Goal: Task Accomplishment & Management: Use online tool/utility

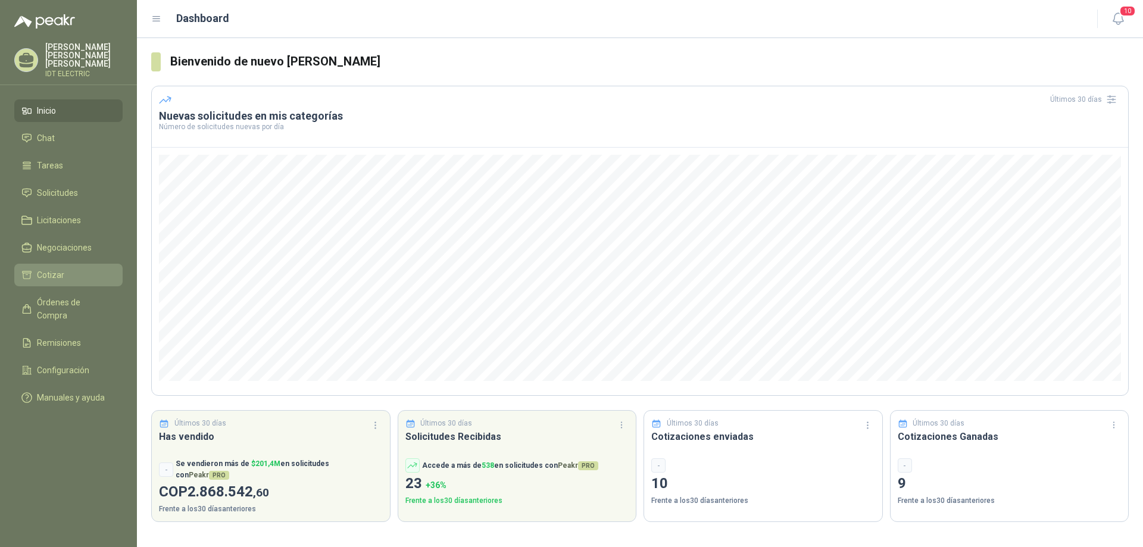
click at [72, 268] on li "Cotizar" at bounding box center [68, 274] width 94 height 13
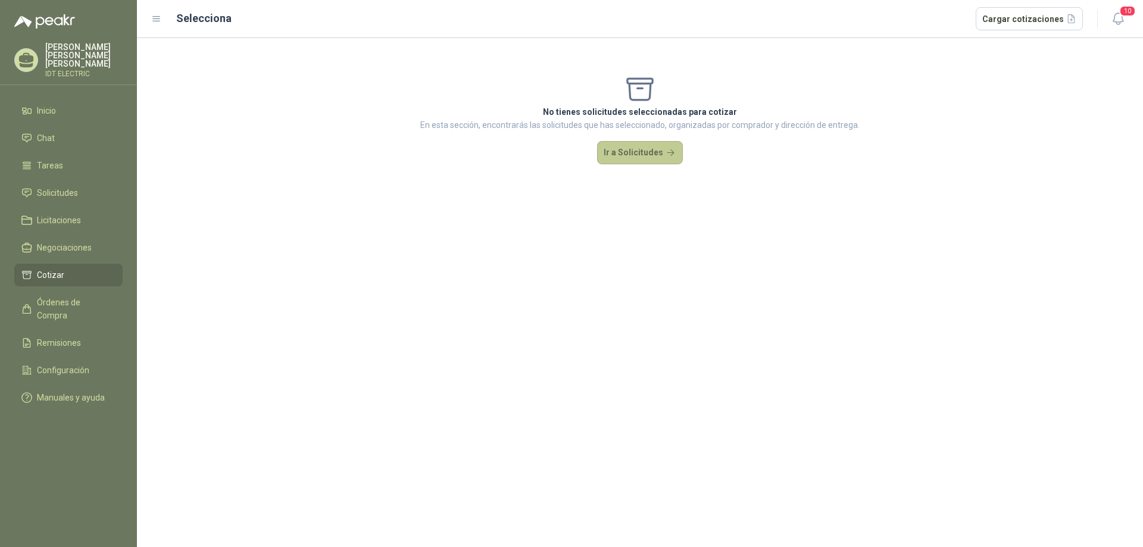
click at [623, 159] on button "Ir a Solicitudes" at bounding box center [640, 153] width 86 height 24
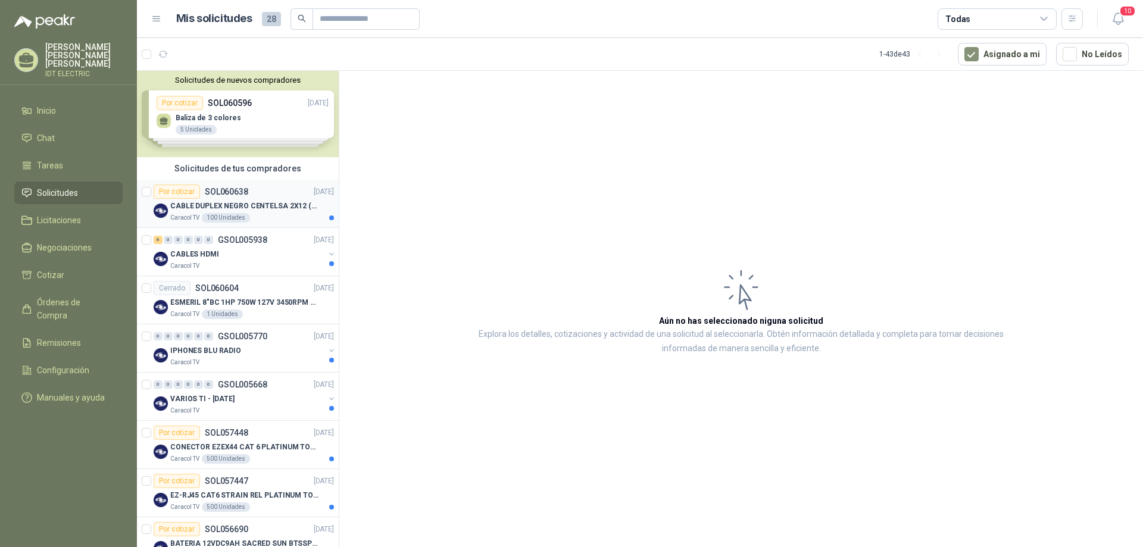
click at [279, 190] on div "Por cotizar SOL060638 [DATE]" at bounding box center [244, 192] width 180 height 14
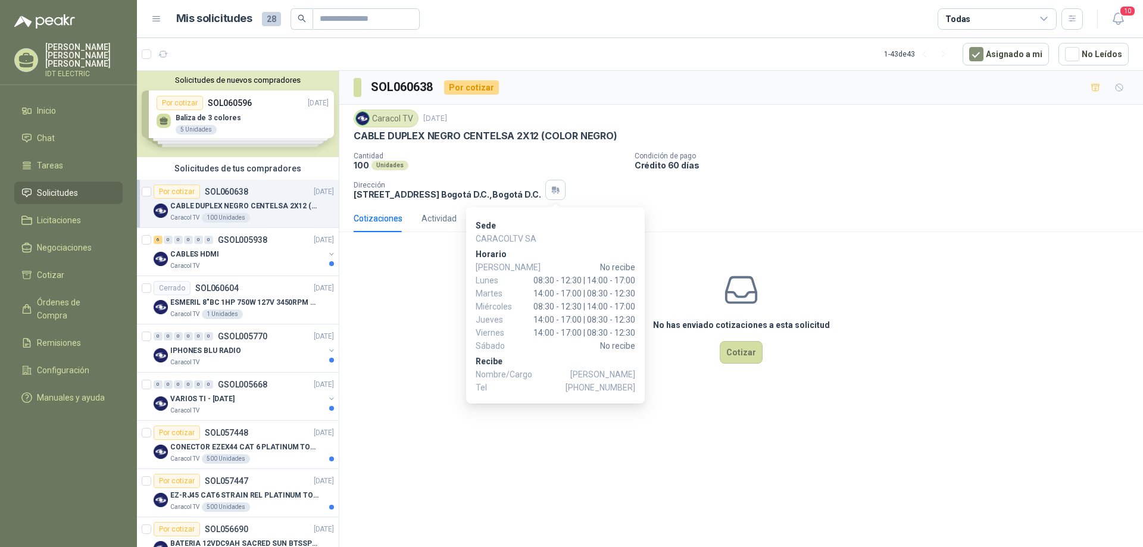
drag, startPoint x: 560, startPoint y: 192, endPoint x: 644, endPoint y: 215, distance: 87.1
click at [644, 215] on body "[PERSON_NAME] IDT ELECTRIC Inicio Chat Tareas Solicitudes Licitaciones Negociac…" at bounding box center [571, 273] width 1143 height 547
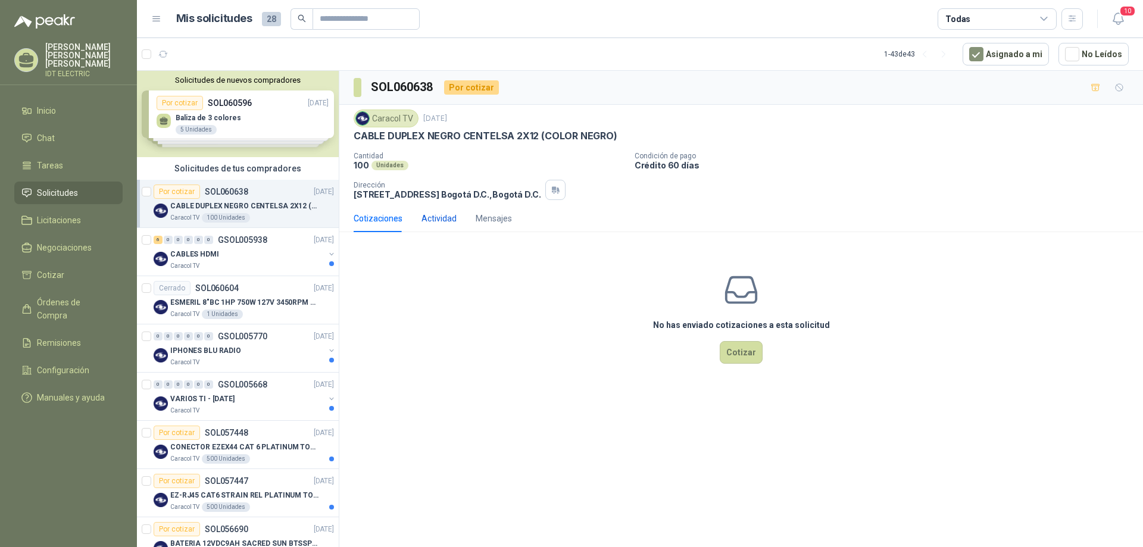
click at [429, 220] on div "Actividad" at bounding box center [438, 218] width 35 height 13
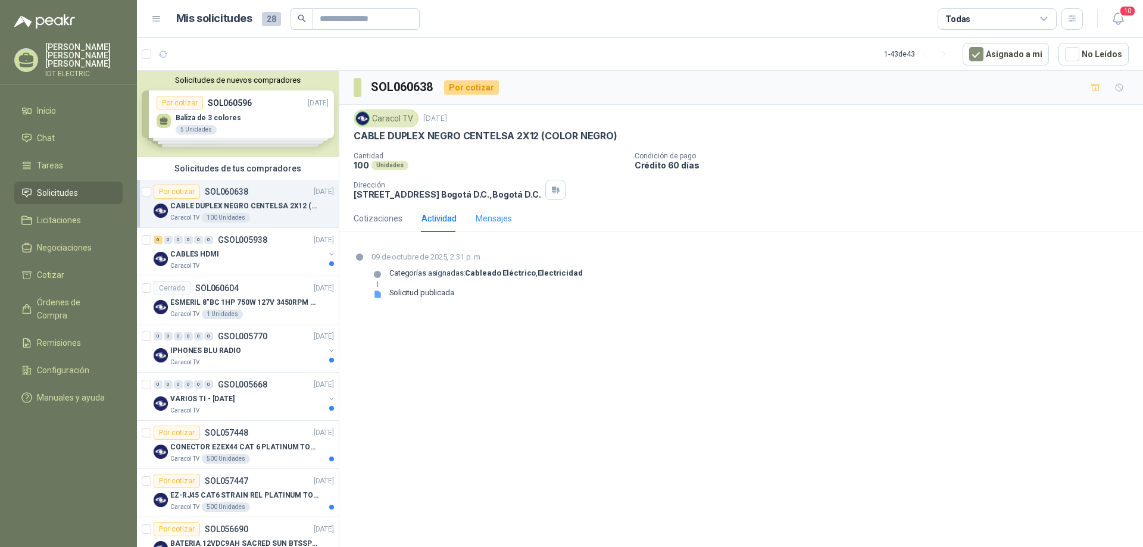
click at [498, 226] on div "Mensajes" at bounding box center [494, 218] width 36 height 27
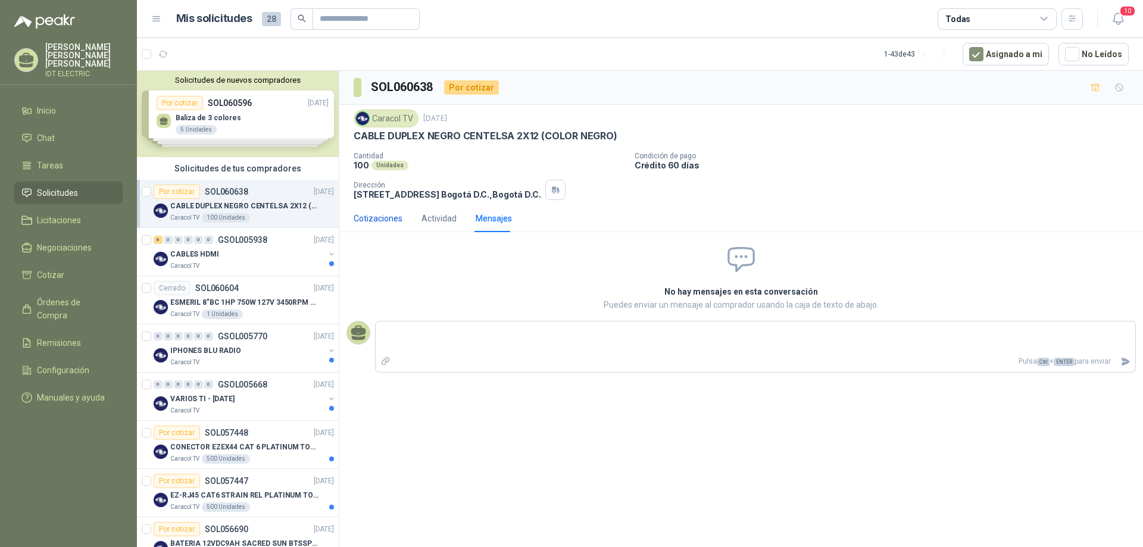
click at [368, 213] on div "Cotizaciones" at bounding box center [378, 218] width 49 height 13
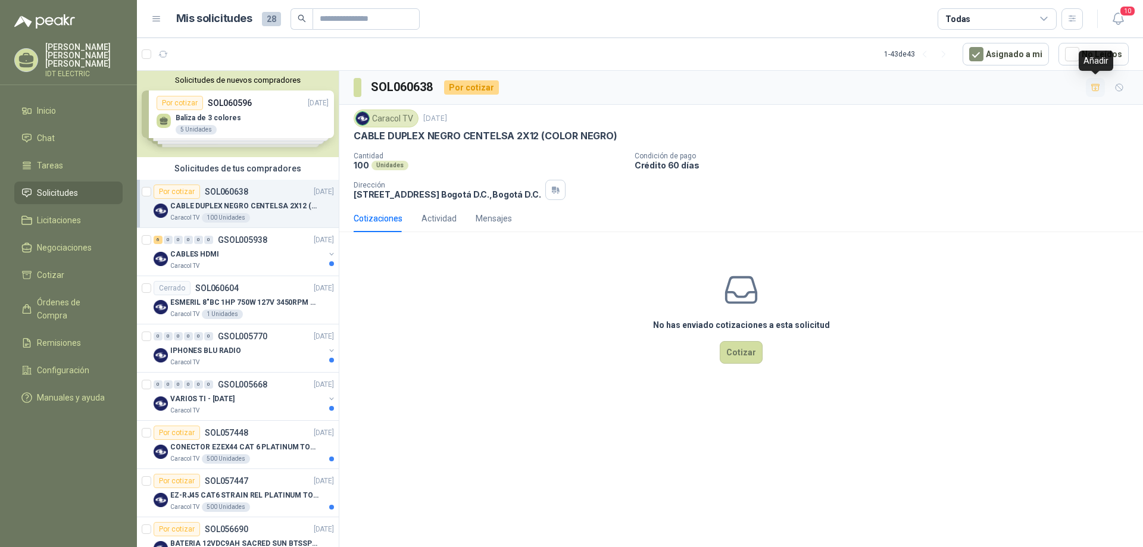
click at [1094, 88] on icon "button" at bounding box center [1096, 88] width 10 height 10
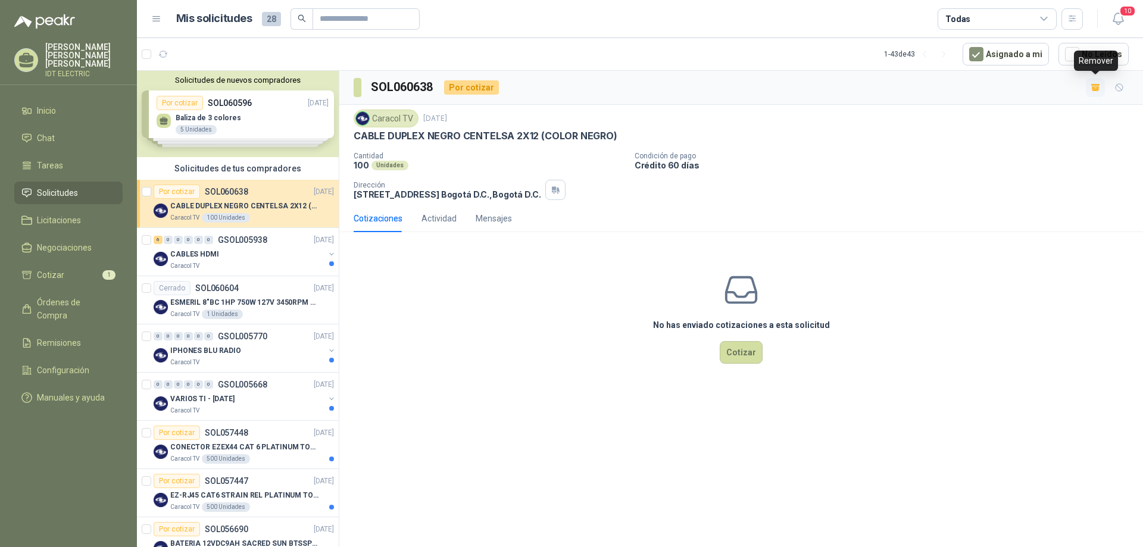
click at [1094, 88] on icon "button" at bounding box center [1095, 88] width 7 height 5
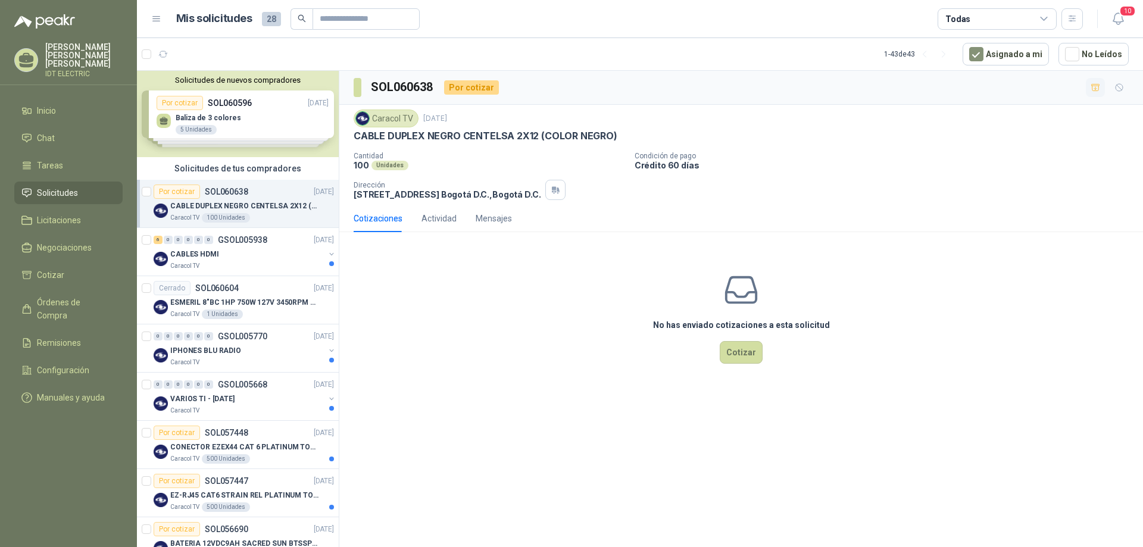
click at [394, 130] on p "CABLE DUPLEX NEGRO CENTELSA 2X12 (COLOR NEGRO)" at bounding box center [486, 136] width 264 height 13
click at [388, 157] on p "Cantidad" at bounding box center [489, 156] width 271 height 8
drag, startPoint x: 666, startPoint y: 165, endPoint x: 673, endPoint y: 168, distance: 8.3
click at [673, 168] on p "Crédito 60 días" at bounding box center [887, 165] width 504 height 10
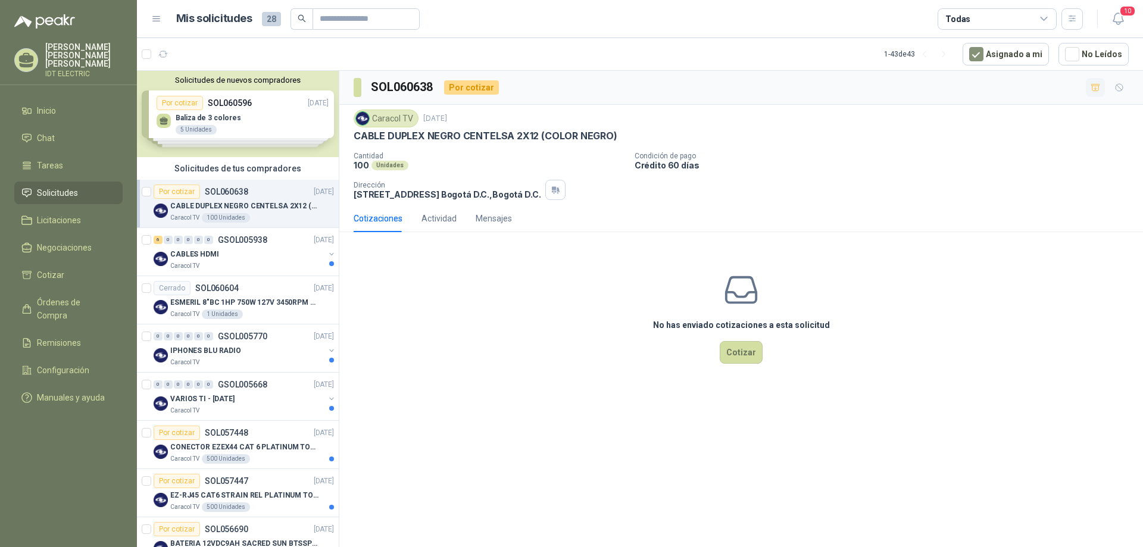
click at [470, 81] on div "SOL060638 Por cotizar" at bounding box center [426, 87] width 145 height 19
click at [464, 95] on div "SOL060638 Por cotizar" at bounding box center [426, 87] width 145 height 19
click at [400, 227] on div "Cotizaciones" at bounding box center [378, 218] width 49 height 27
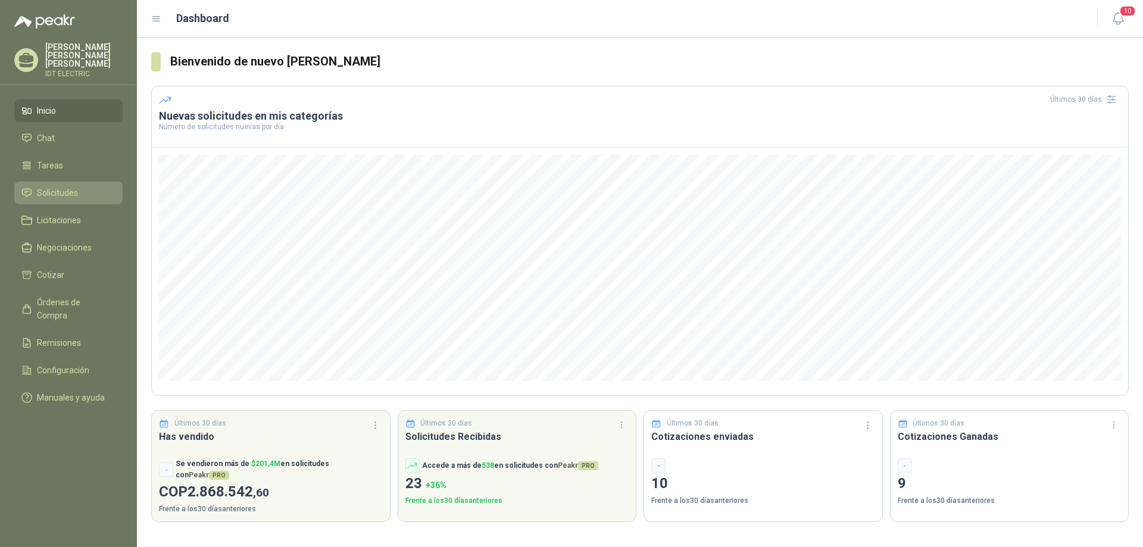
click at [63, 186] on span "Solicitudes" at bounding box center [57, 192] width 41 height 13
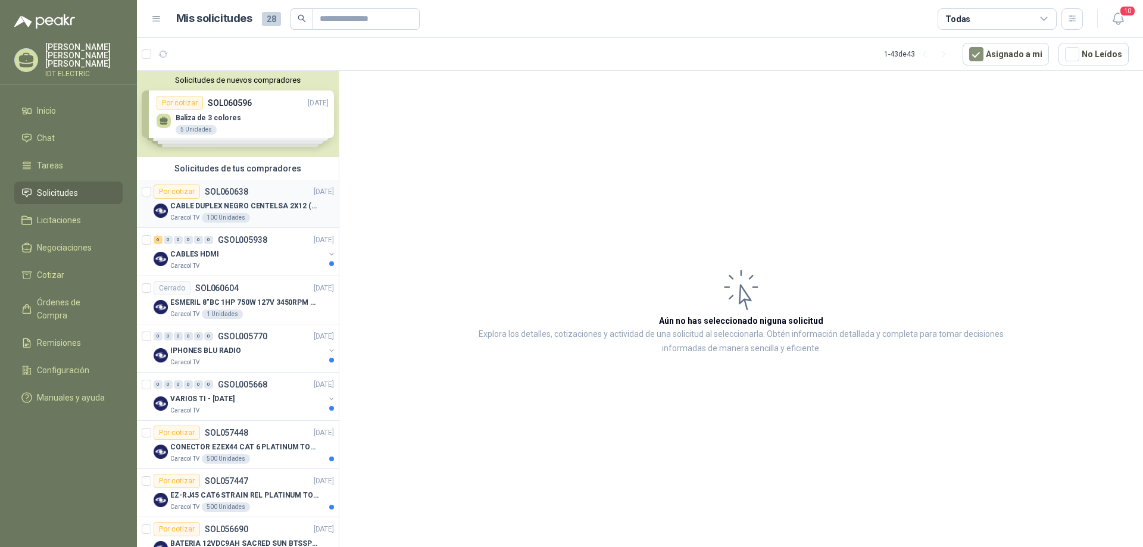
click at [247, 191] on div "Por cotizar SOL060638 [DATE]" at bounding box center [244, 192] width 180 height 14
